Goal: Information Seeking & Learning: Learn about a topic

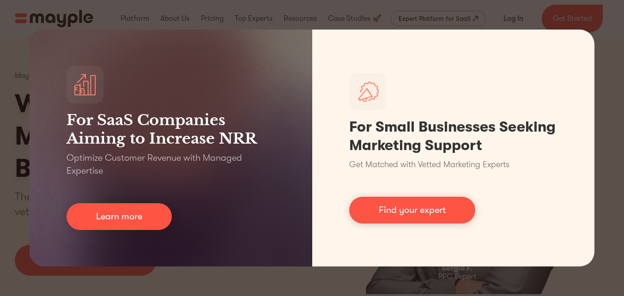
click at [615, 69] on div "For SaaS Companies Aiming to Increase NRR Optimize Customer Revenue with Manage…" at bounding box center [312, 148] width 624 height 296
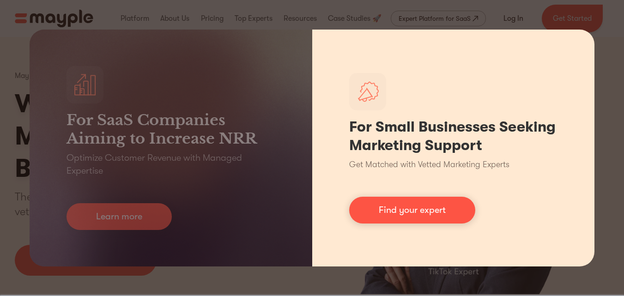
click at [593, 47] on div "For Small Businesses Seeking Marketing Support Get Matched with Vetted Marketin…" at bounding box center [453, 148] width 283 height 237
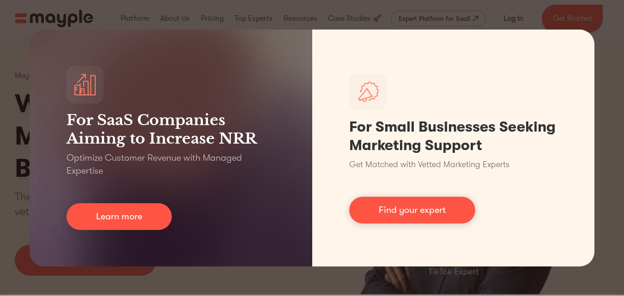
click at [616, 71] on div "For SaaS Companies Aiming to Increase NRR Optimize Customer Revenue with Manage…" at bounding box center [312, 148] width 624 height 296
click at [535, 29] on div "For SaaS Companies Aiming to Increase NRR Optimize Customer Revenue with Manage…" at bounding box center [312, 148] width 624 height 296
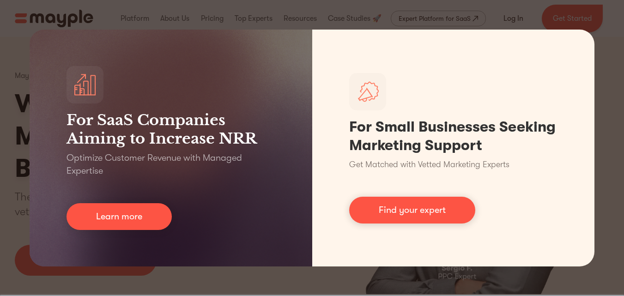
click at [262, 272] on div "For SaaS Companies Aiming to Increase NRR Optimize Customer Revenue with Manage…" at bounding box center [312, 148] width 624 height 296
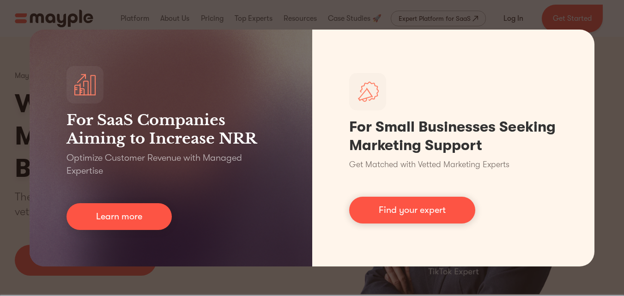
click at [262, 272] on div "For SaaS Companies Aiming to Increase NRR Optimize Customer Revenue with Manage…" at bounding box center [312, 148] width 624 height 296
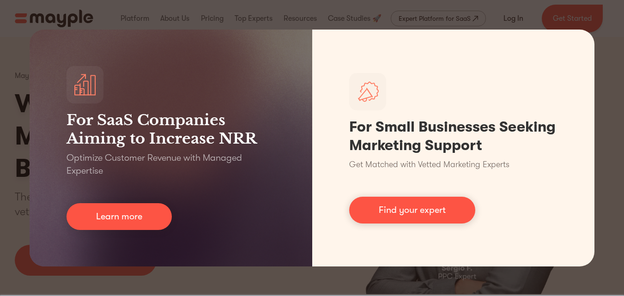
click at [602, 102] on div "For SaaS Companies Aiming to Increase NRR Optimize Customer Revenue with Manage…" at bounding box center [312, 148] width 624 height 296
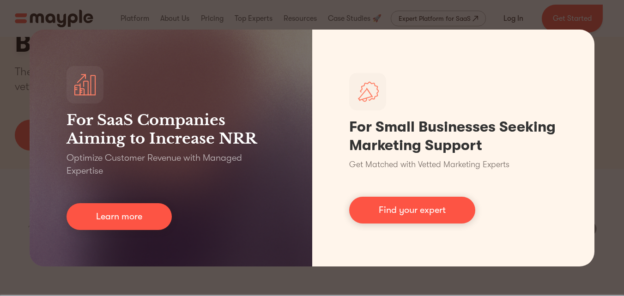
scroll to position [126, 0]
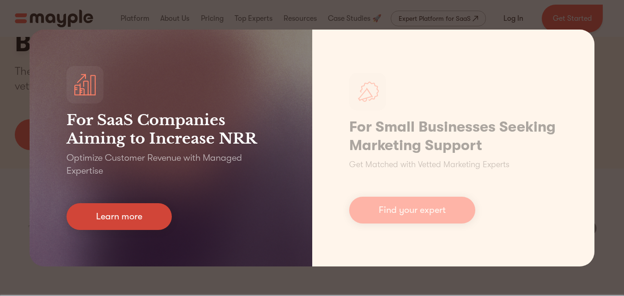
click at [158, 216] on link "Learn more" at bounding box center [118, 216] width 105 height 27
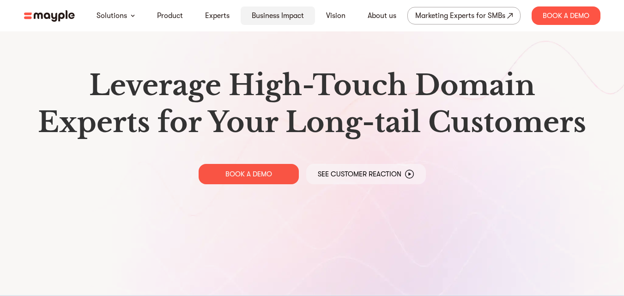
click at [288, 18] on link "Business Impact" at bounding box center [278, 15] width 52 height 11
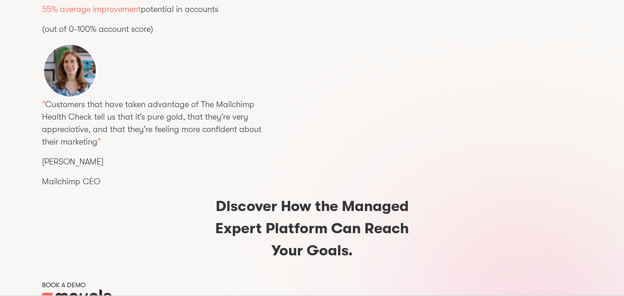
click at [356, 110] on p "“ Customers that have taken advantage of The Mailchimp Health Check tell us tha…" at bounding box center [312, 123] width 540 height 50
